Goal: Information Seeking & Learning: Check status

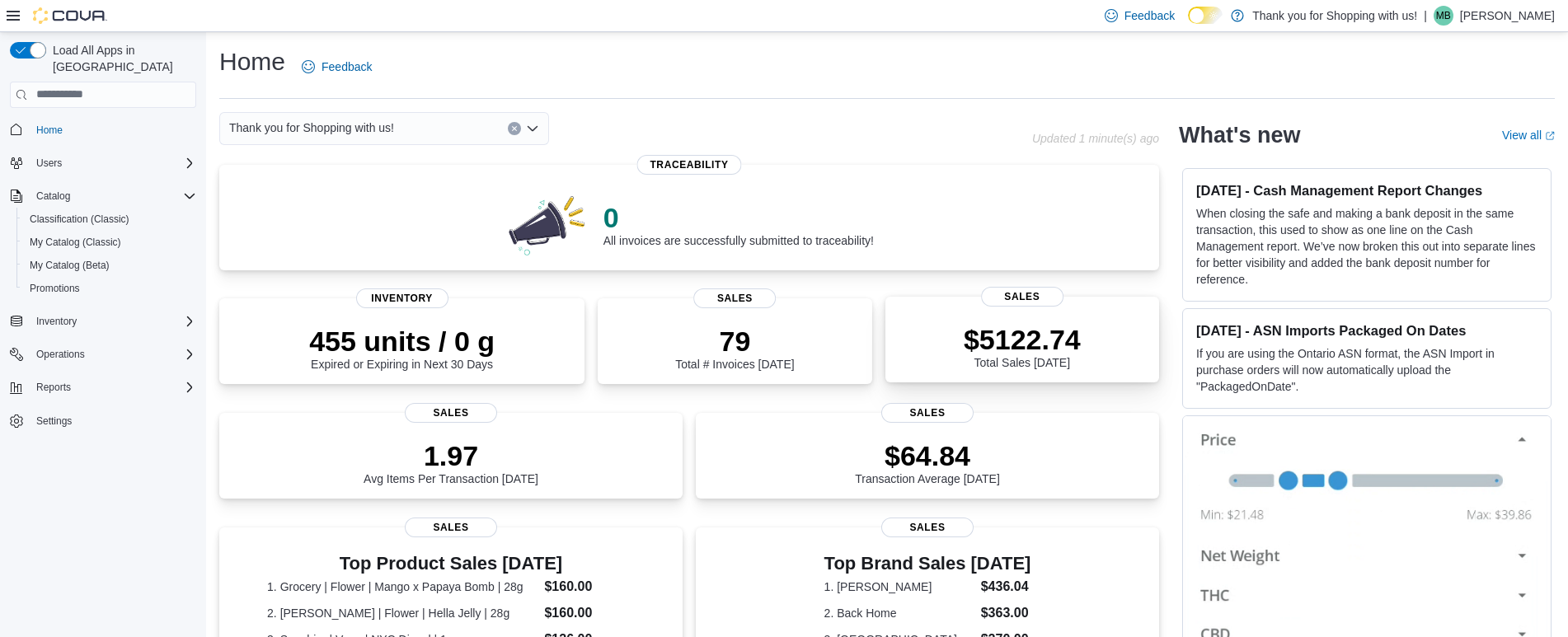
scroll to position [413, 0]
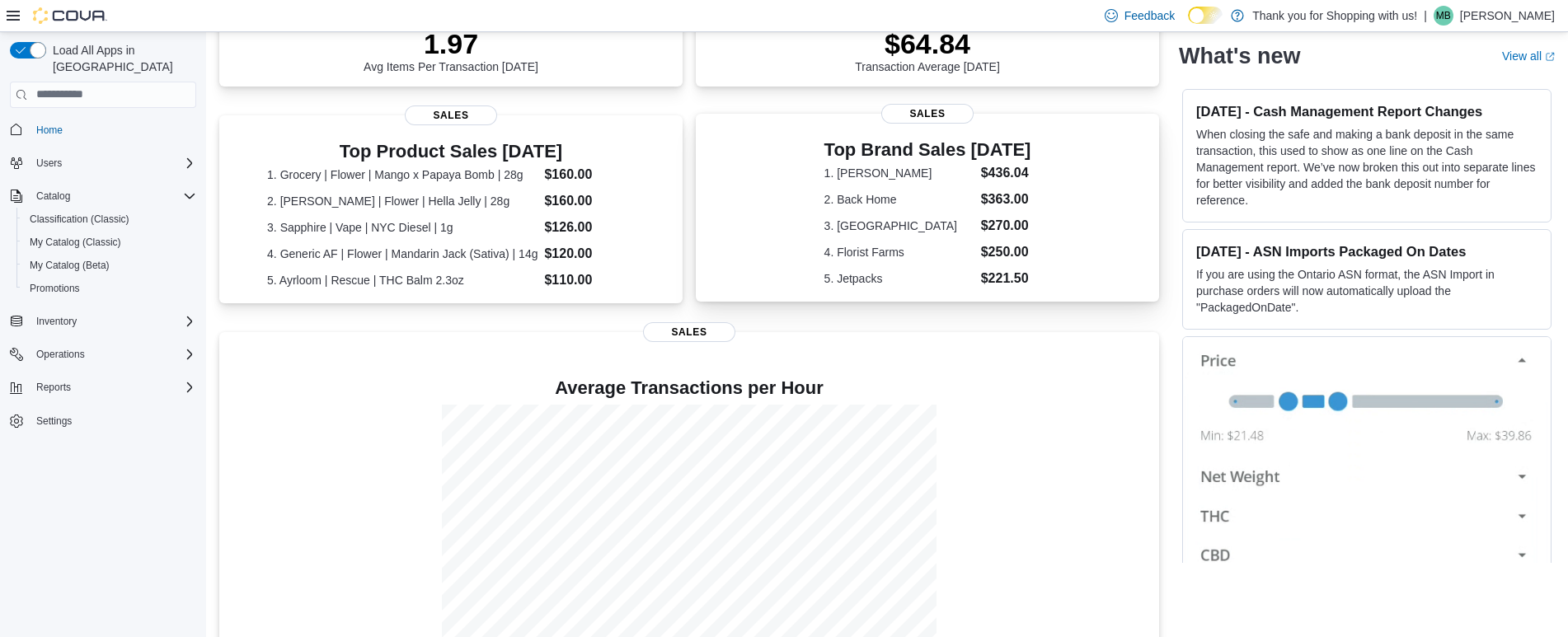
click at [933, 107] on span "Sales" at bounding box center [927, 113] width 93 height 20
